Goal: Entertainment & Leisure: Browse casually

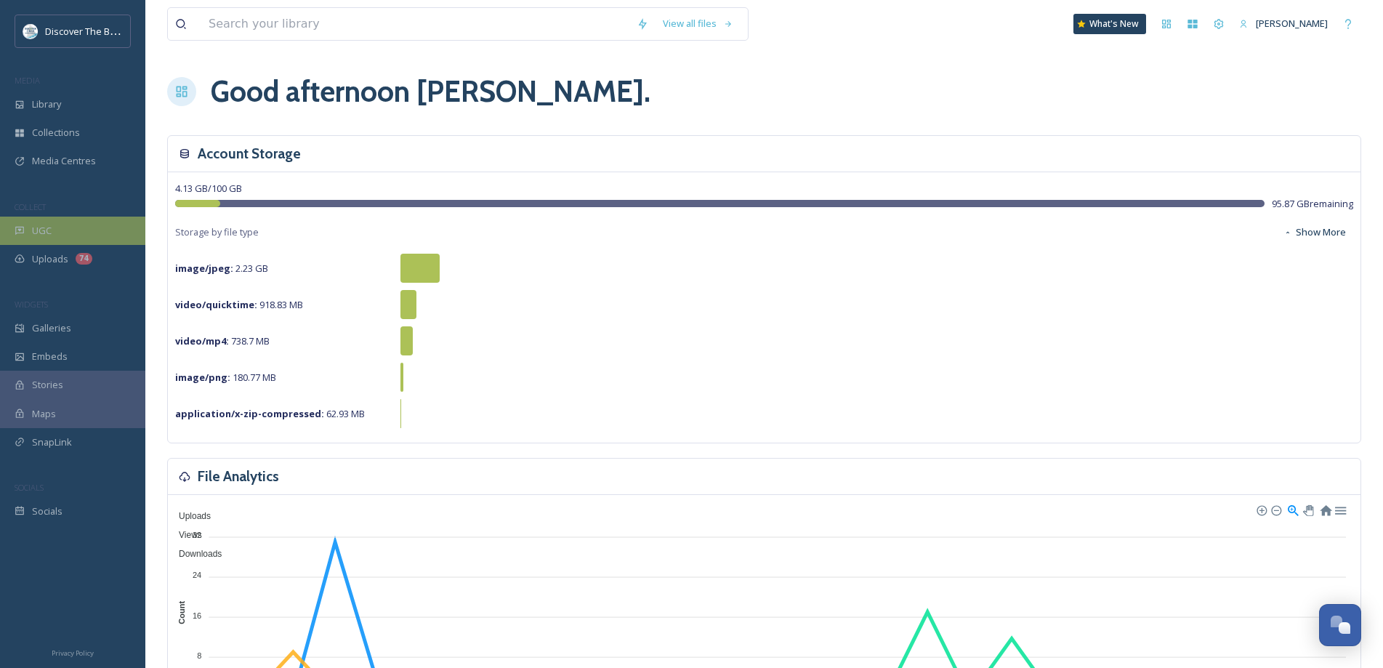
click at [73, 217] on div "UGC" at bounding box center [72, 231] width 145 height 28
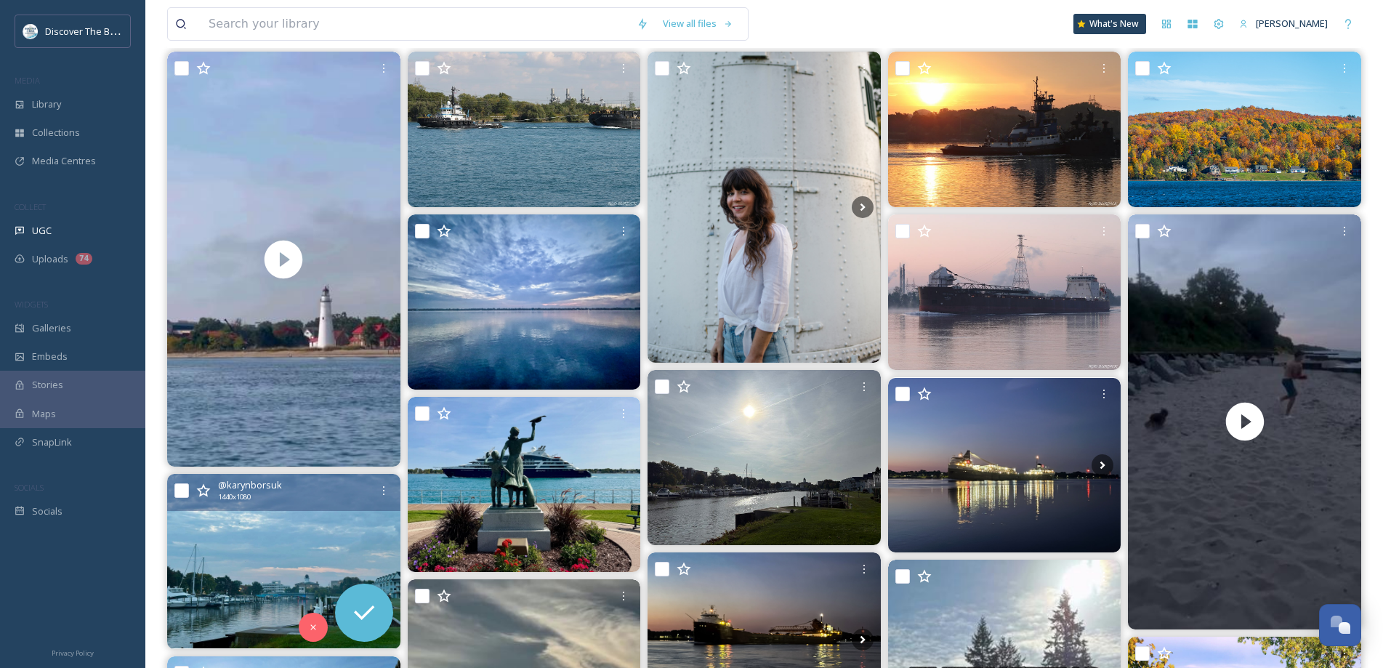
scroll to position [145, 0]
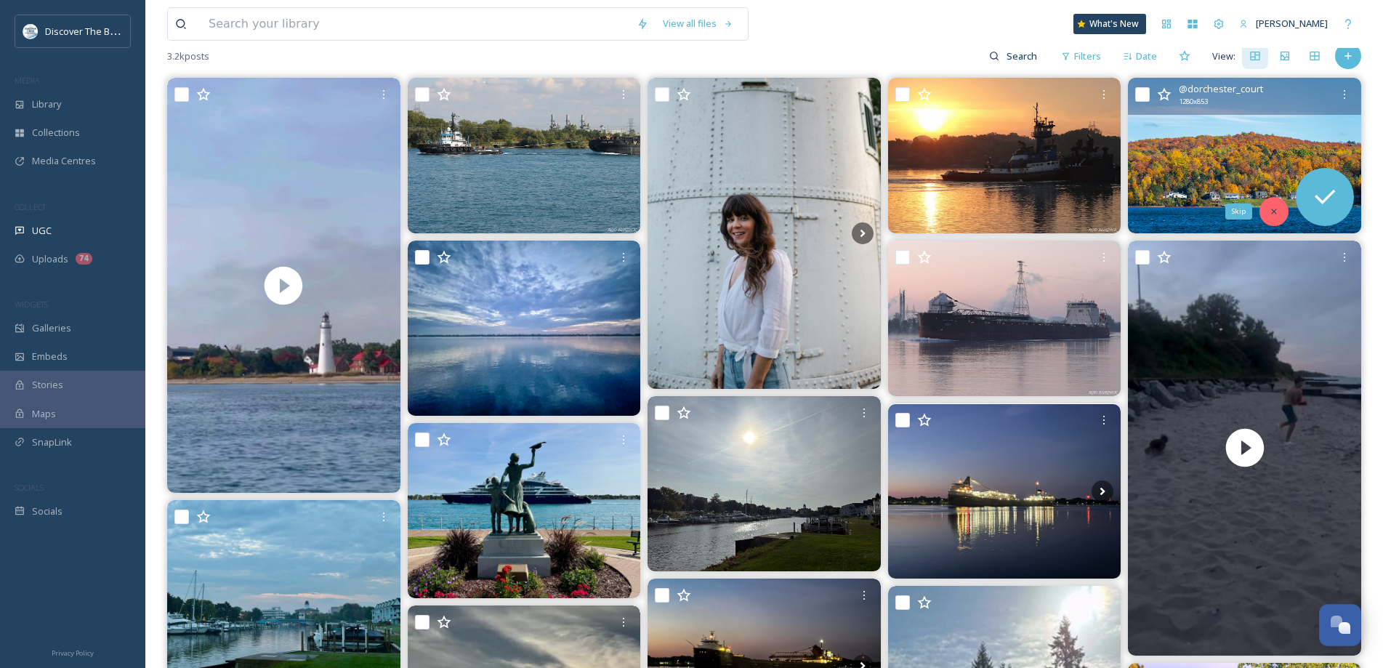
click at [1266, 214] on div "Skip" at bounding box center [1274, 211] width 29 height 29
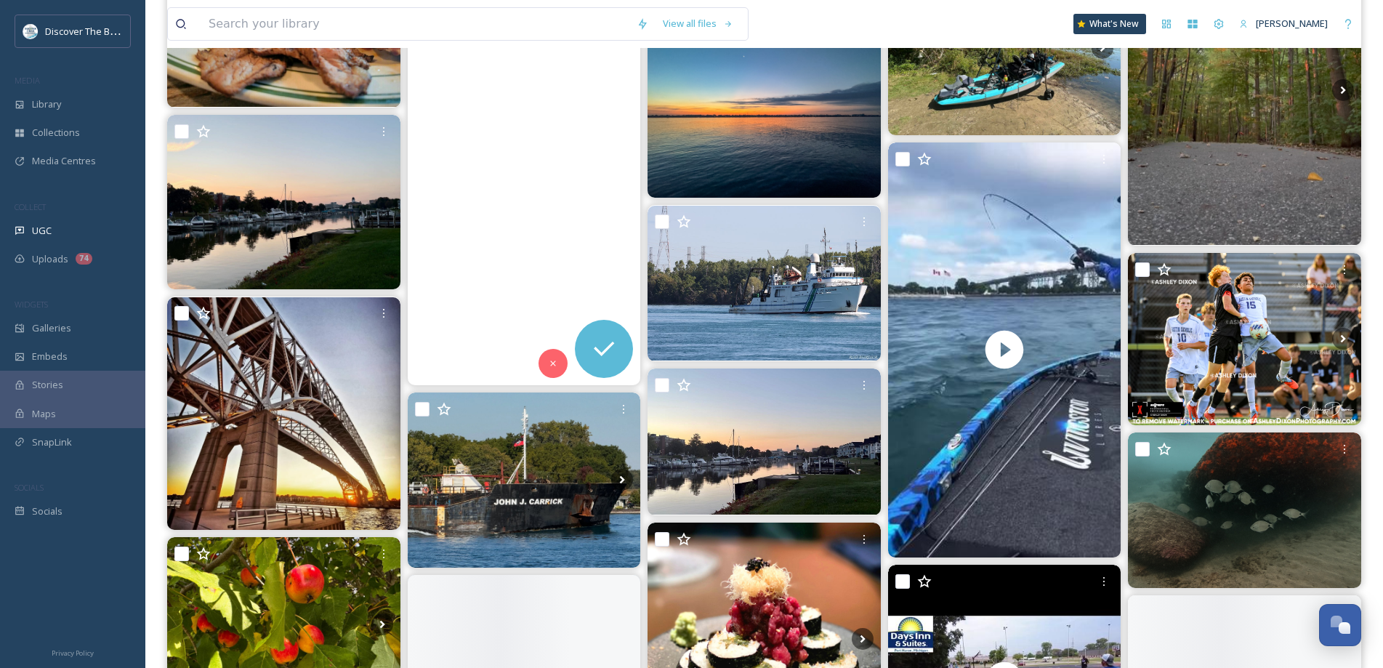
scroll to position [1381, 0]
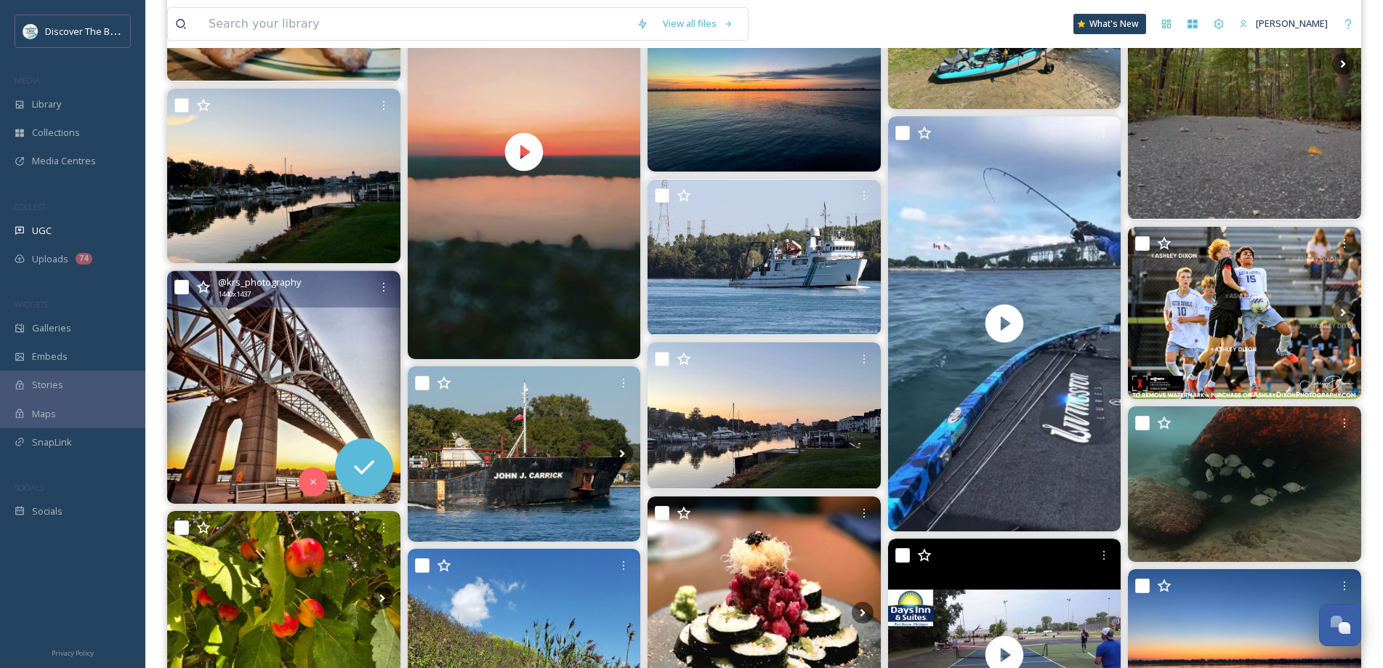
click at [275, 411] on img at bounding box center [283, 387] width 233 height 233
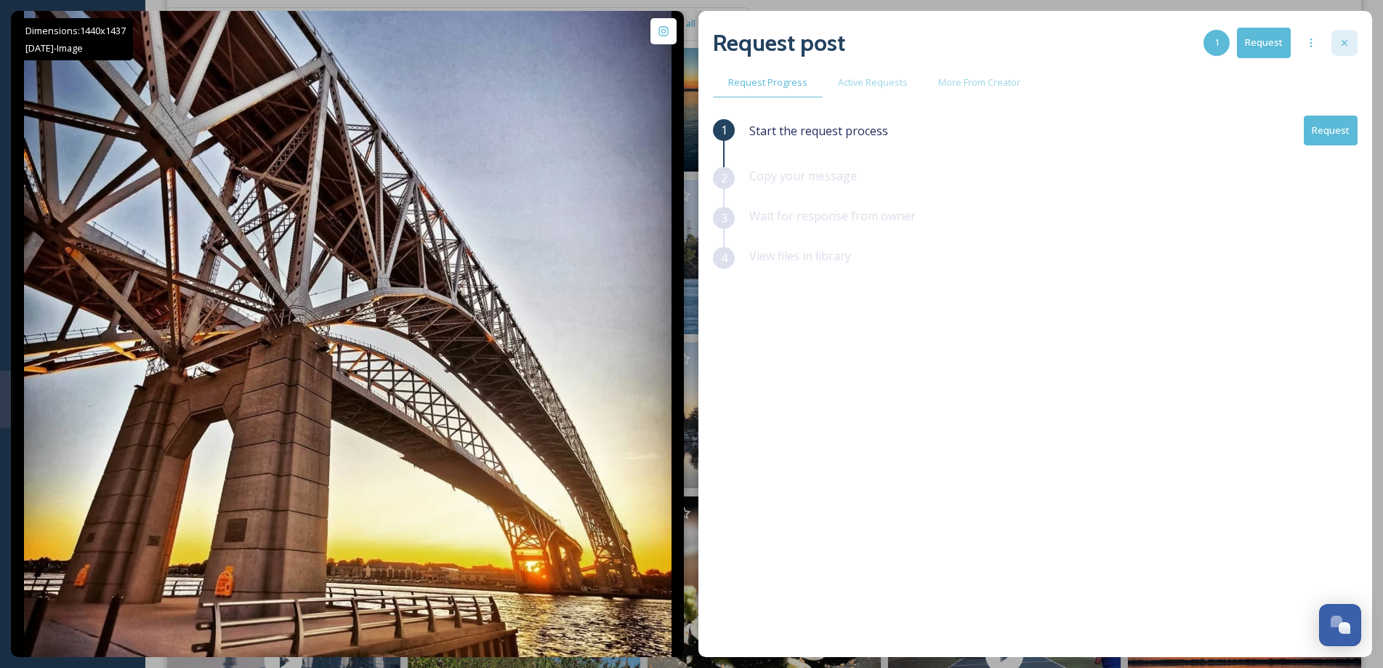
click at [1345, 44] on icon at bounding box center [1345, 43] width 12 height 12
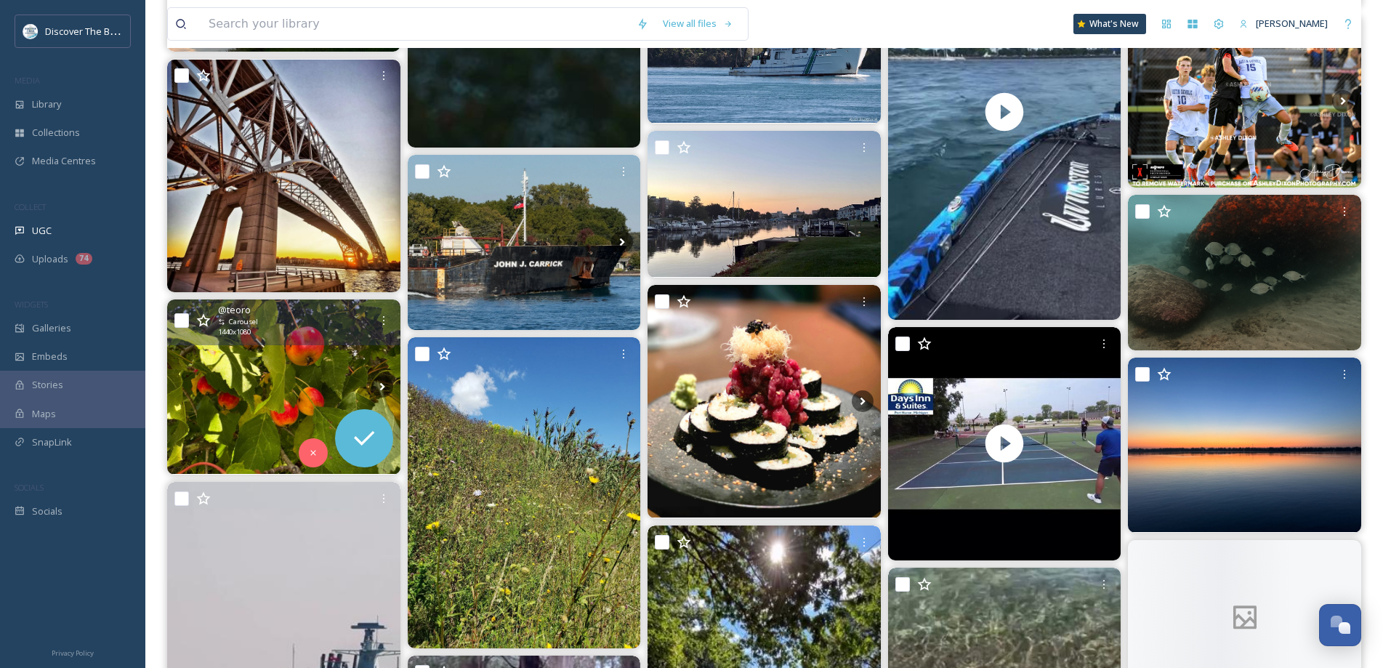
scroll to position [1599, 0]
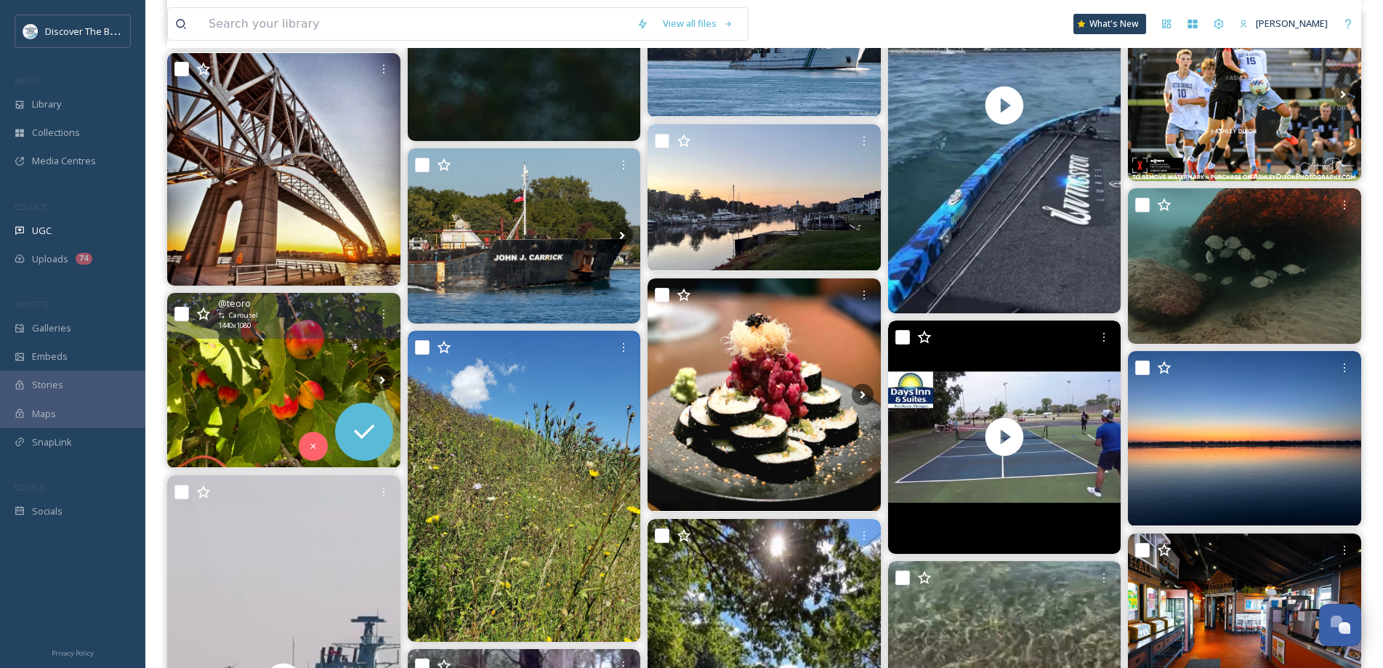
click at [261, 405] on img at bounding box center [283, 380] width 233 height 174
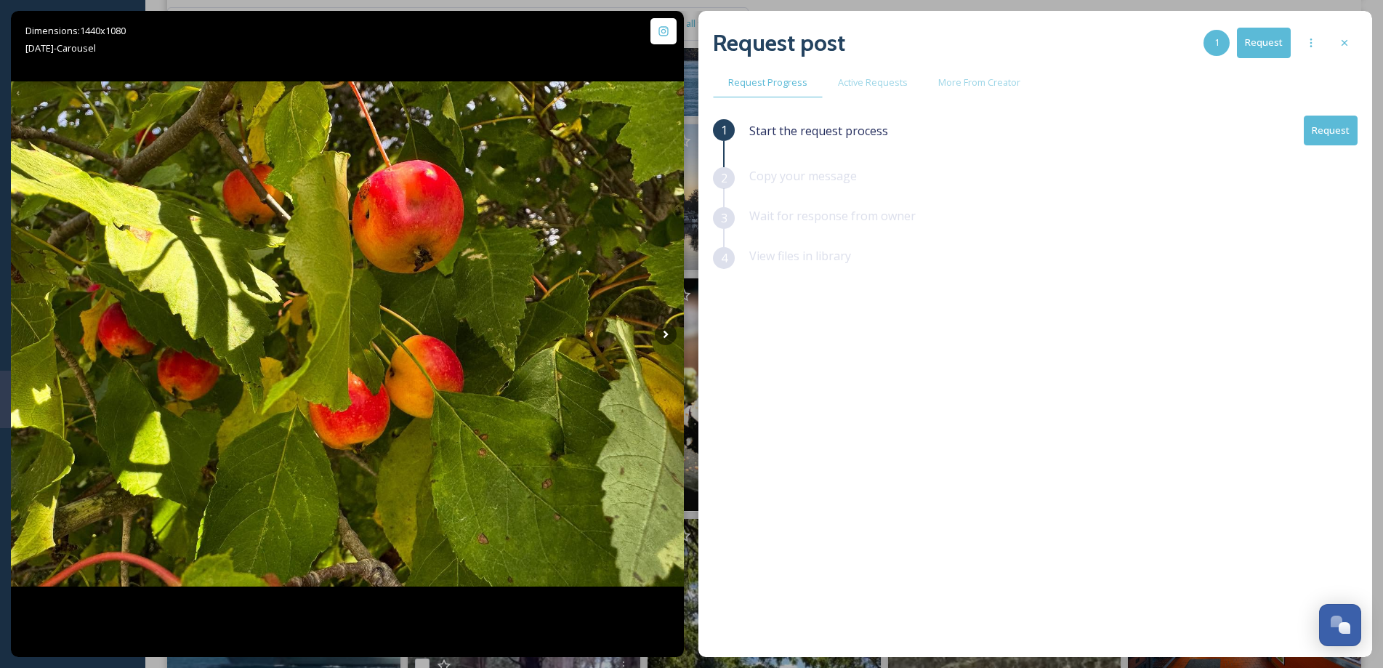
click at [1344, 41] on icon at bounding box center [1345, 43] width 12 height 12
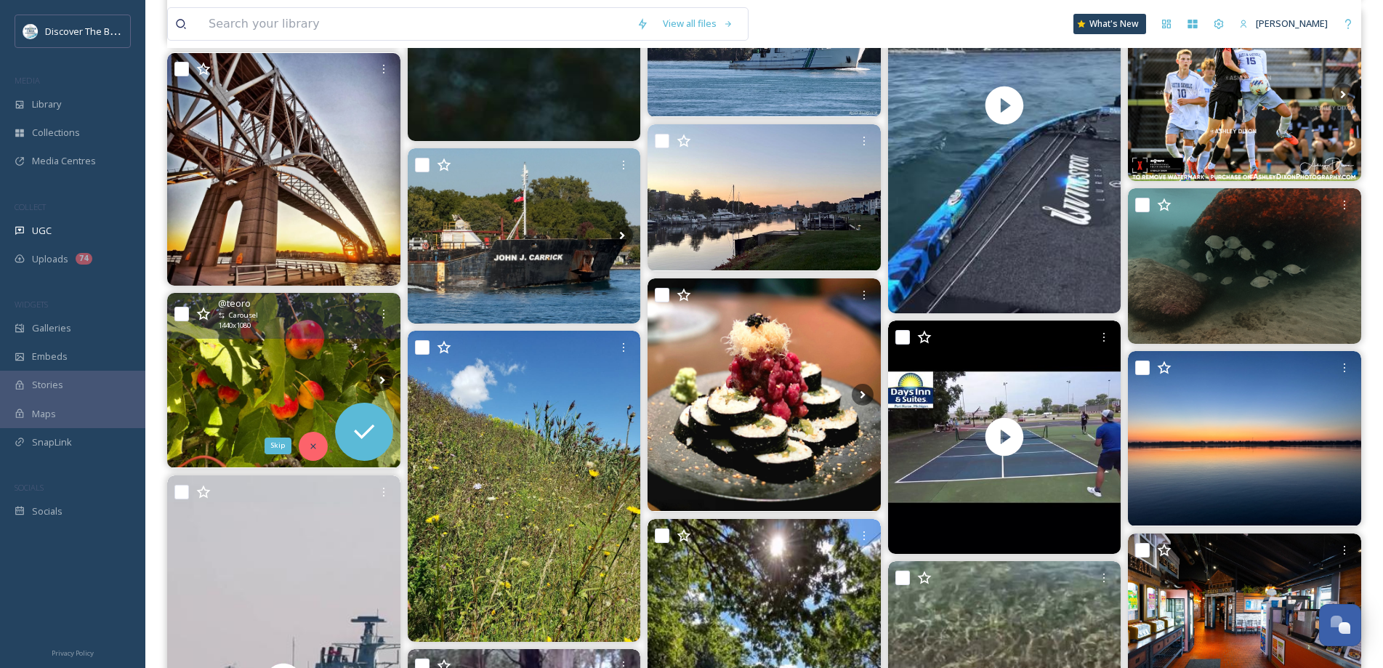
click at [316, 444] on icon at bounding box center [313, 446] width 10 height 10
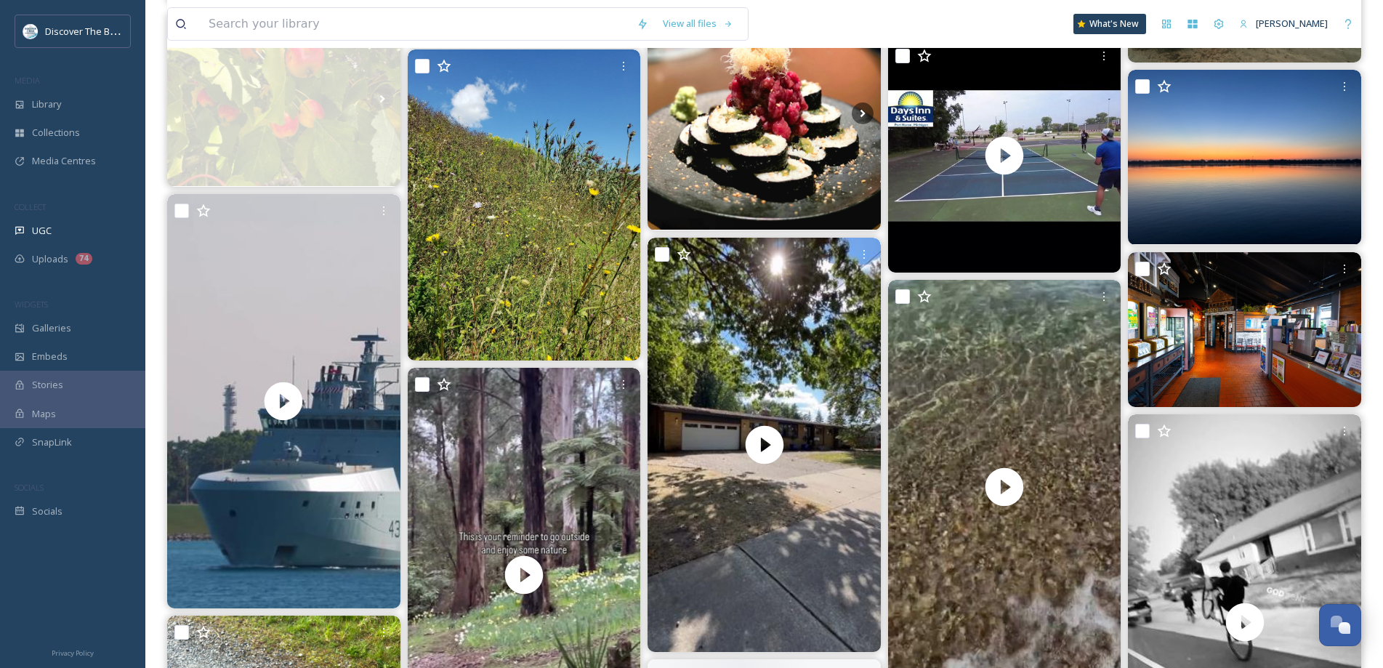
scroll to position [1890, 0]
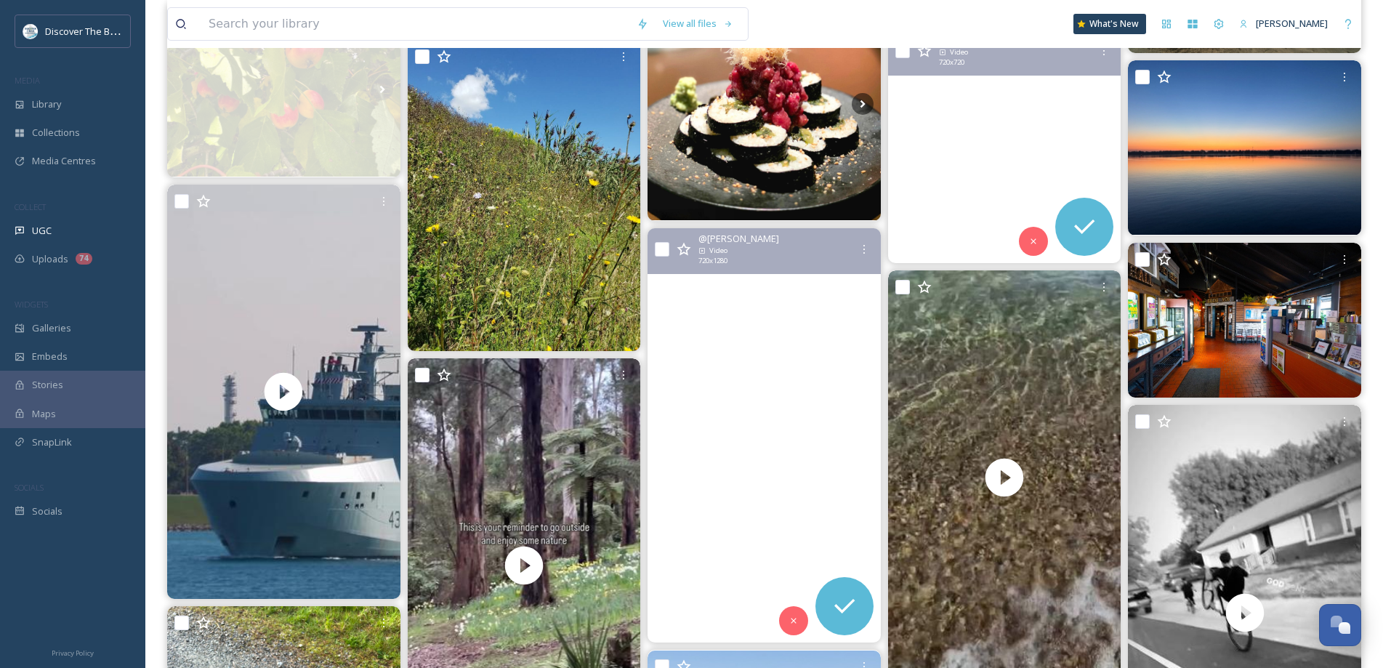
click at [977, 185] on video "Ryan “The Maestro” Ganger, a University of Olivet tennis player, will be making…" at bounding box center [1004, 146] width 233 height 233
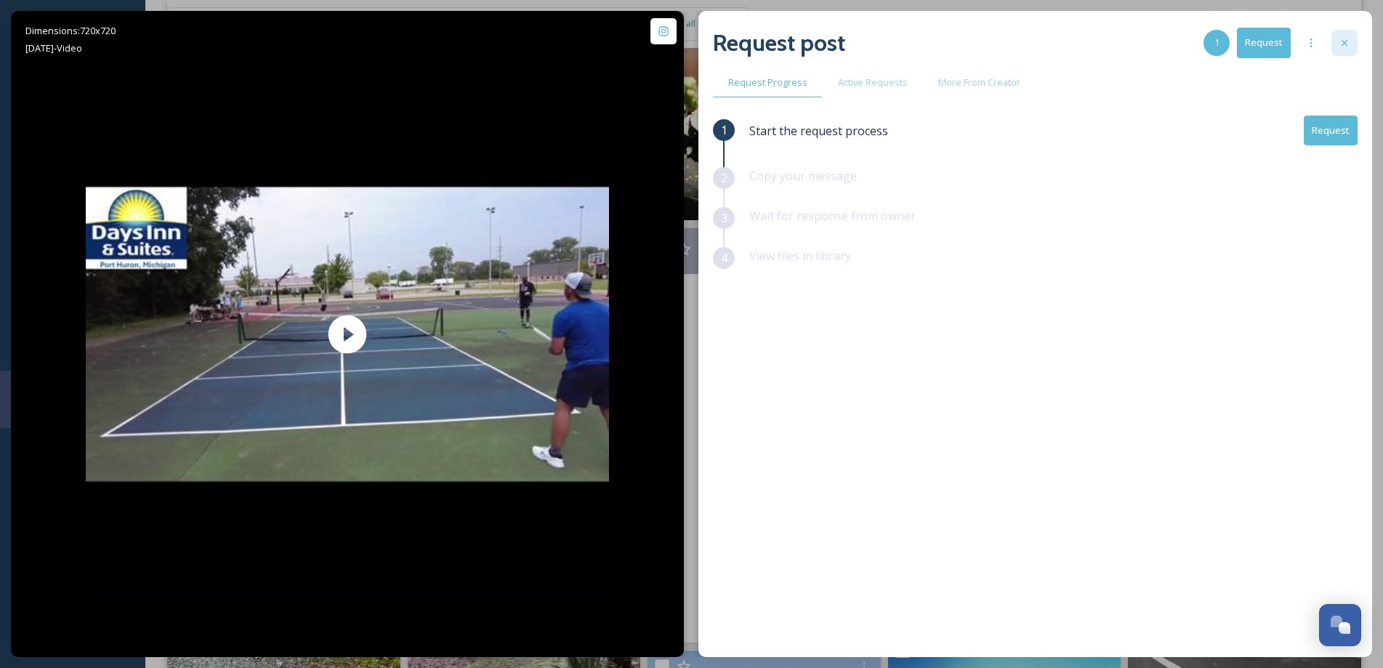
click at [1346, 42] on icon at bounding box center [1345, 43] width 12 height 12
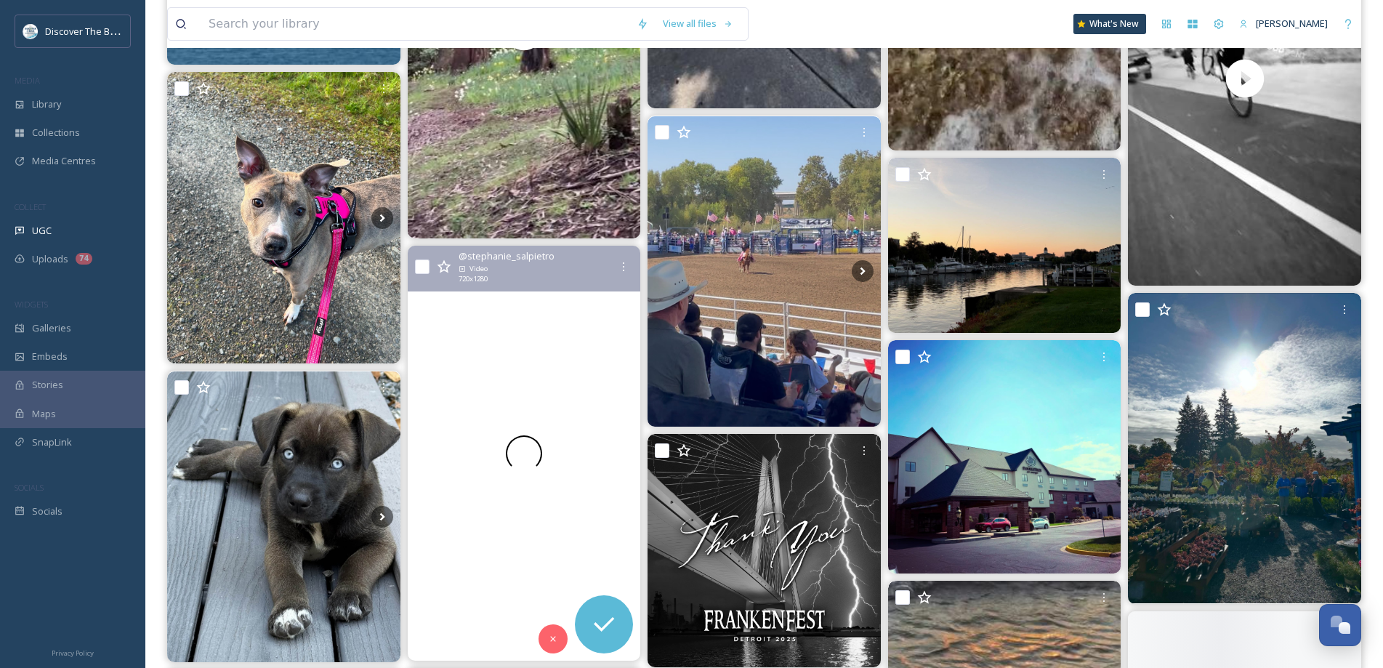
scroll to position [2544, 0]
